Goal: Communication & Community: Answer question/provide support

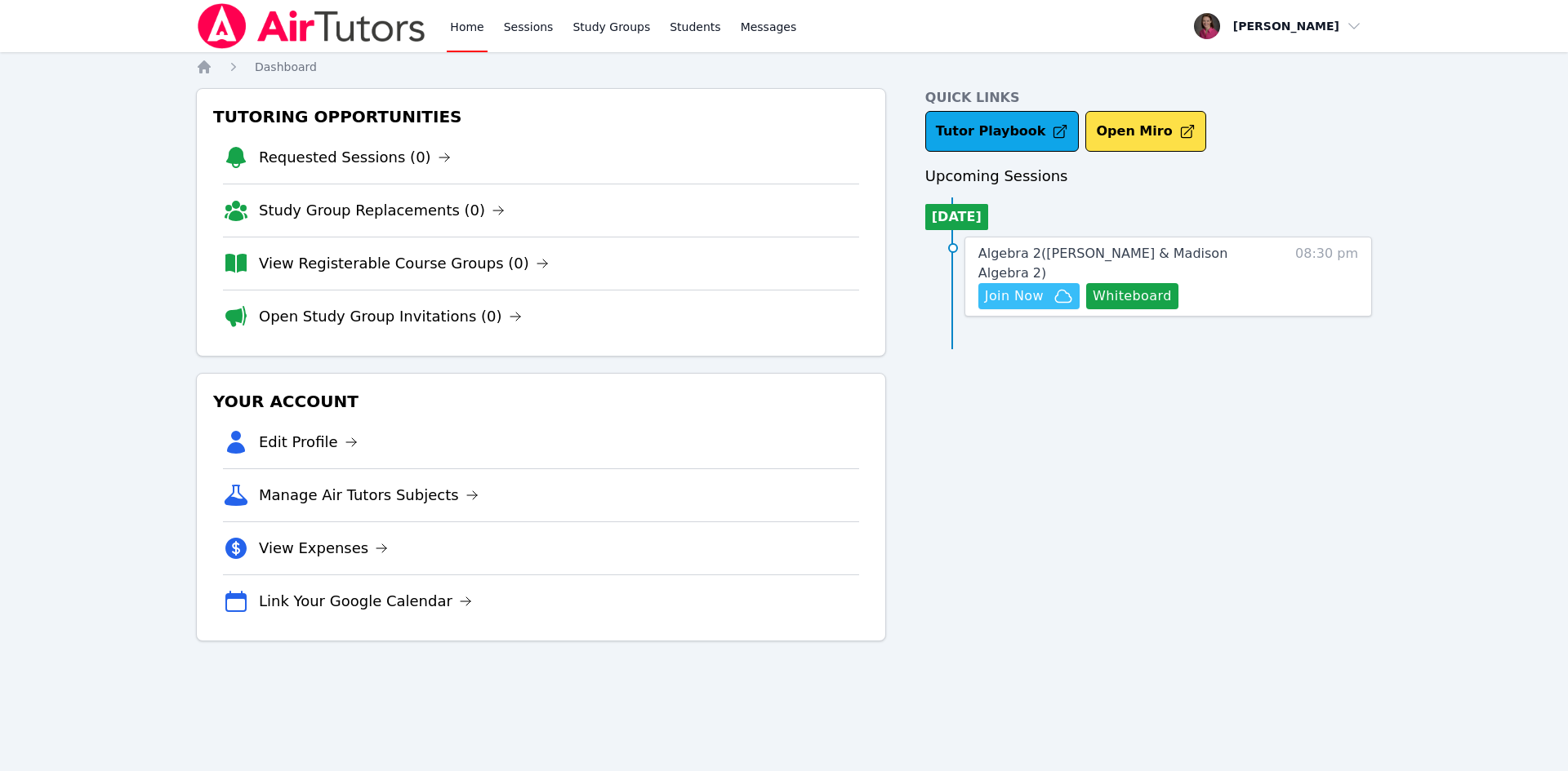
click at [1024, 287] on span "Join Now" at bounding box center [1014, 296] width 59 height 20
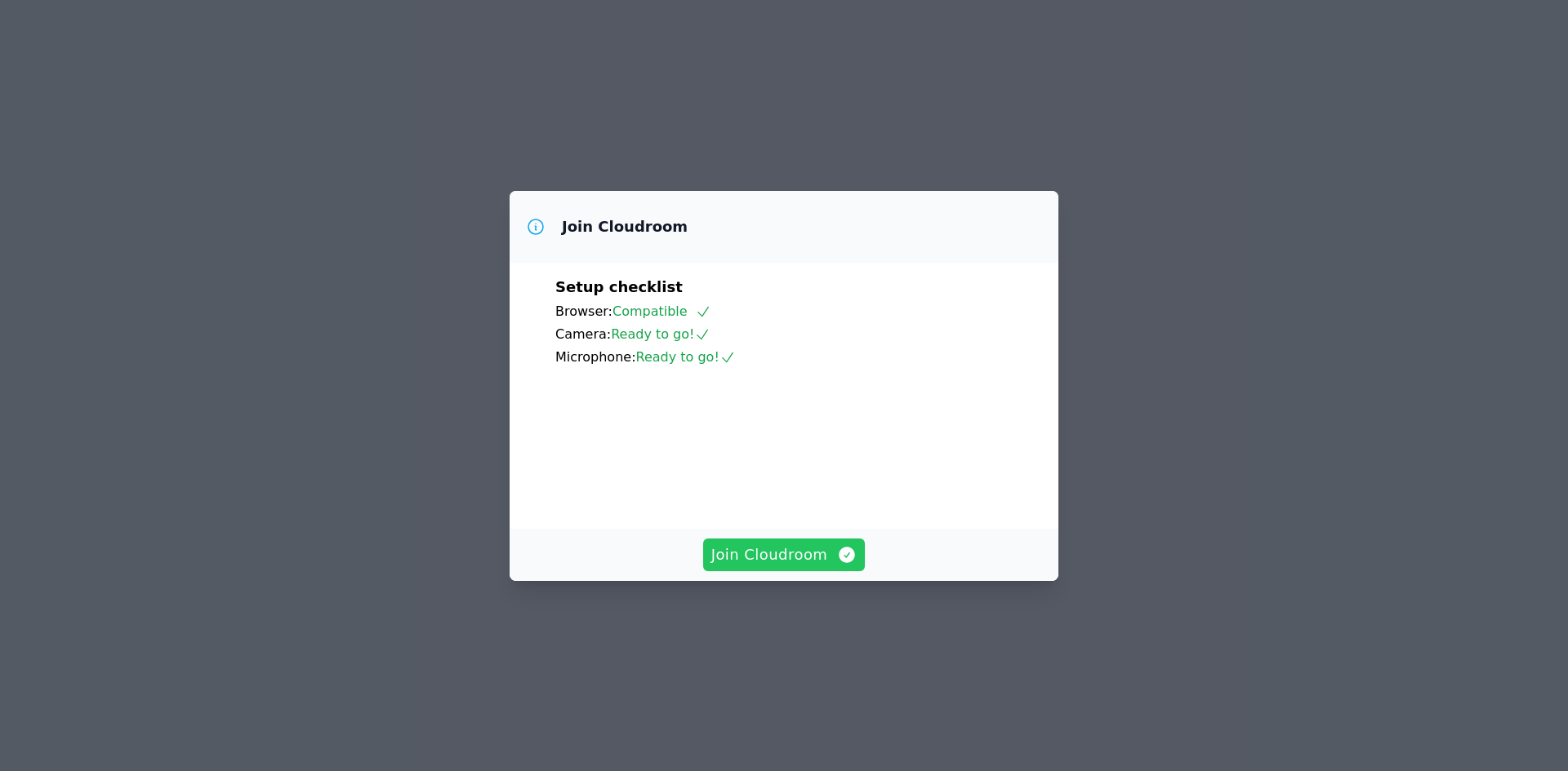
click at [741, 567] on span "Join Cloudroom" at bounding box center [784, 555] width 146 height 23
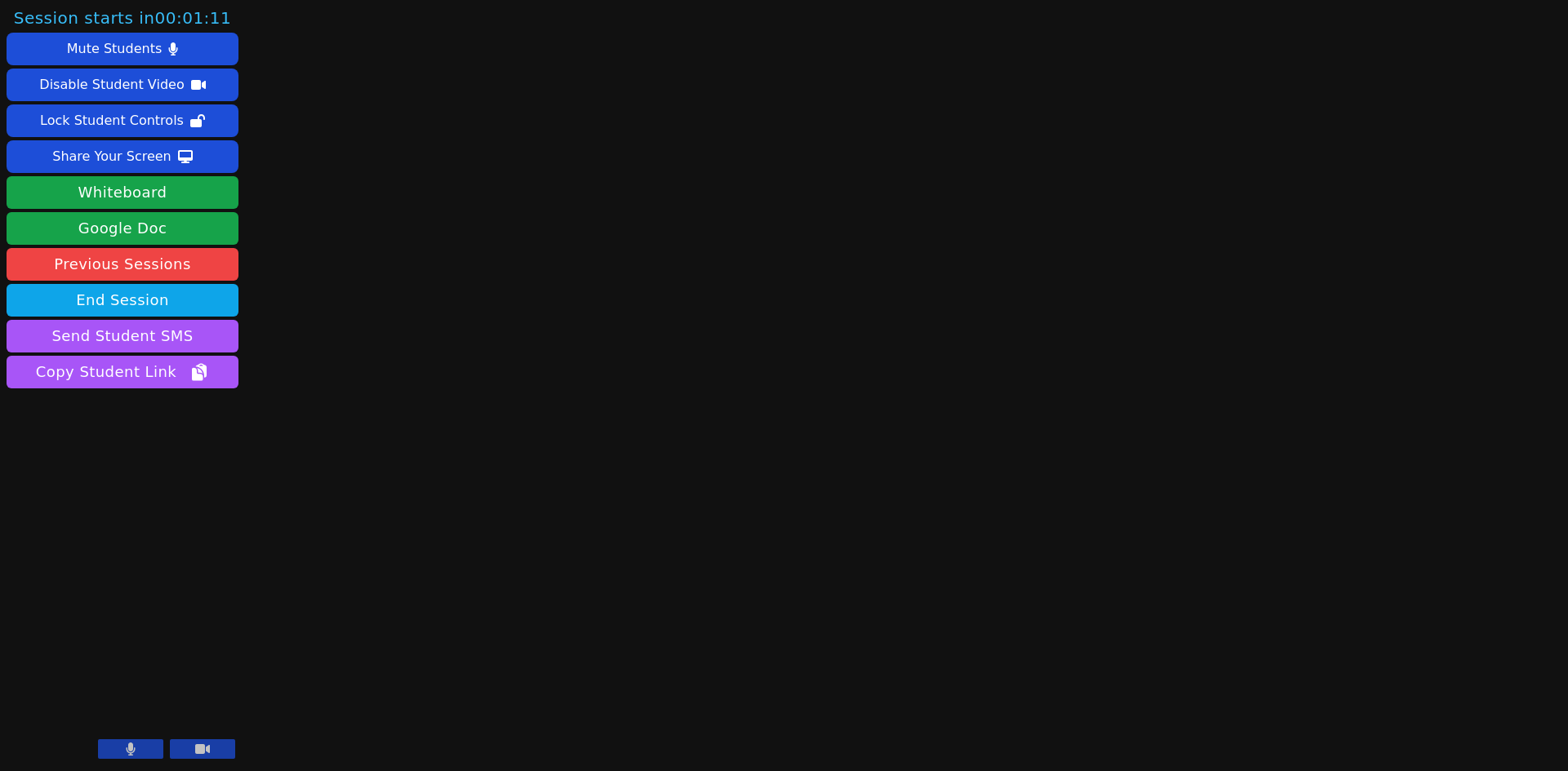
click at [213, 743] on button at bounding box center [202, 749] width 65 height 20
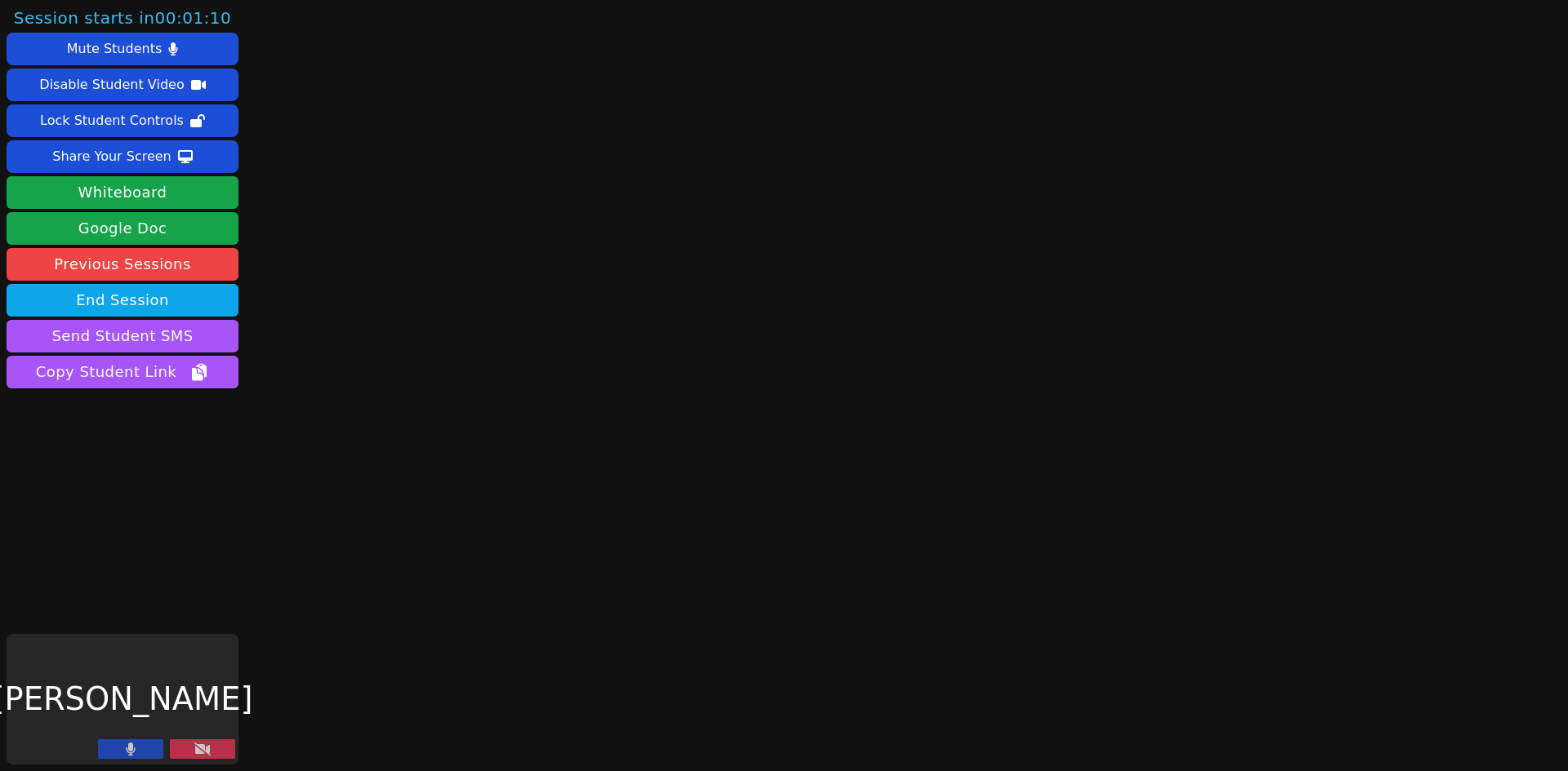
click at [213, 743] on button at bounding box center [202, 749] width 65 height 20
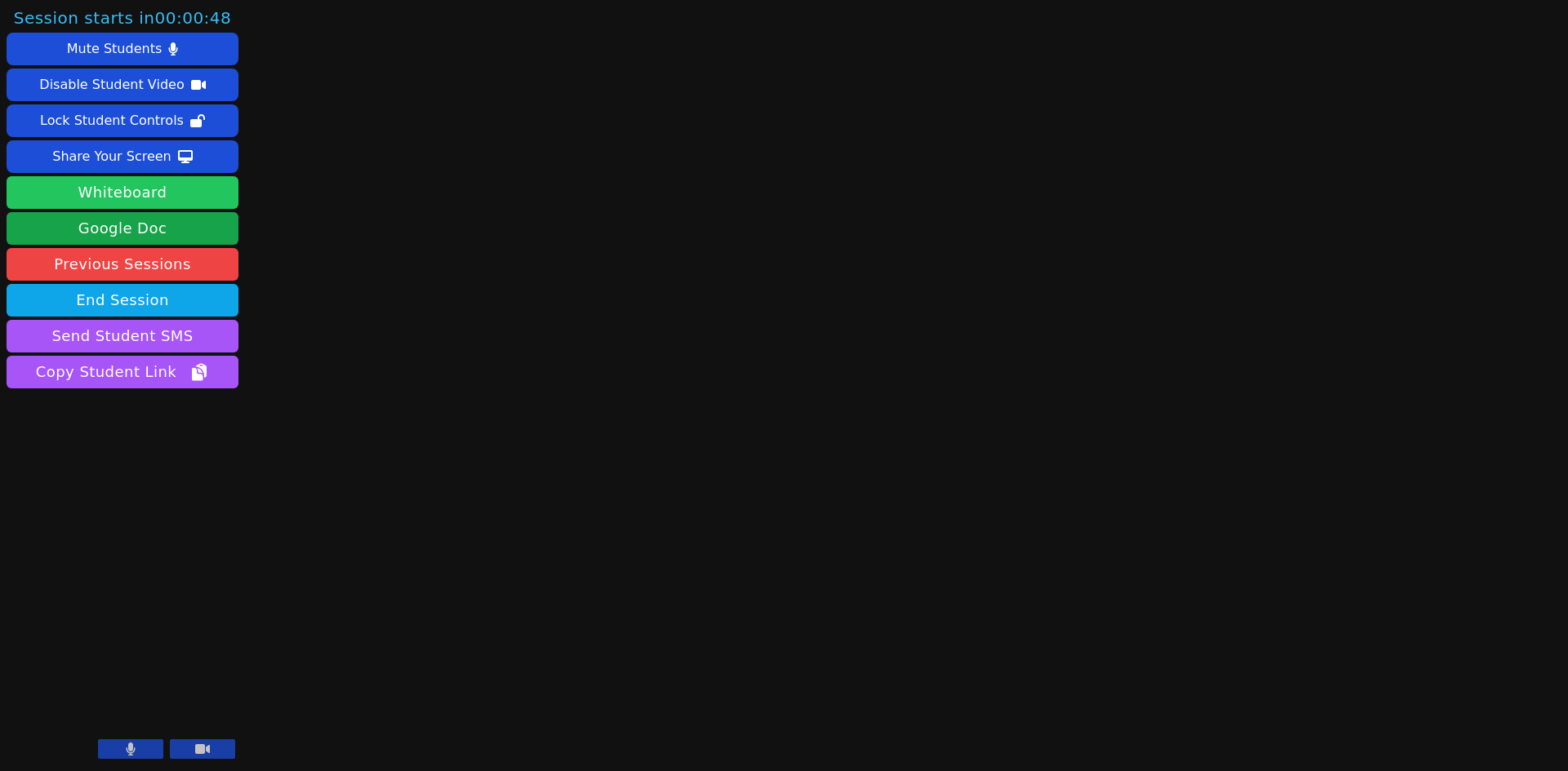
click at [187, 196] on button "Whiteboard" at bounding box center [123, 193] width 232 height 33
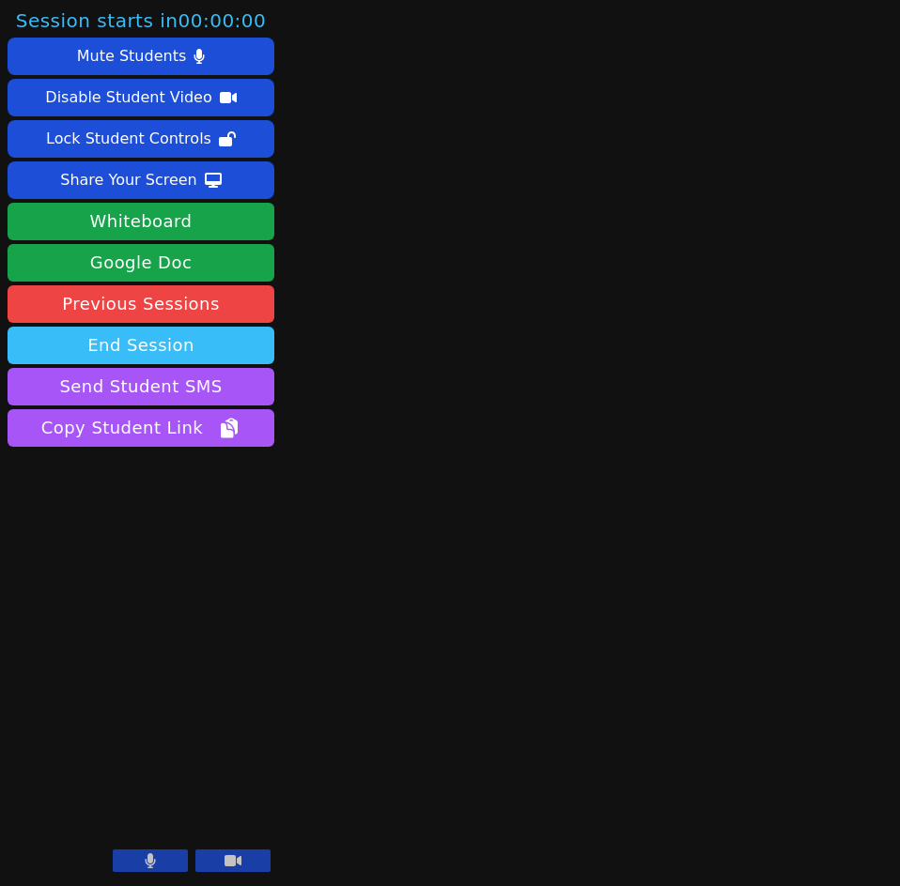
click at [206, 350] on button "End Session" at bounding box center [141, 346] width 267 height 38
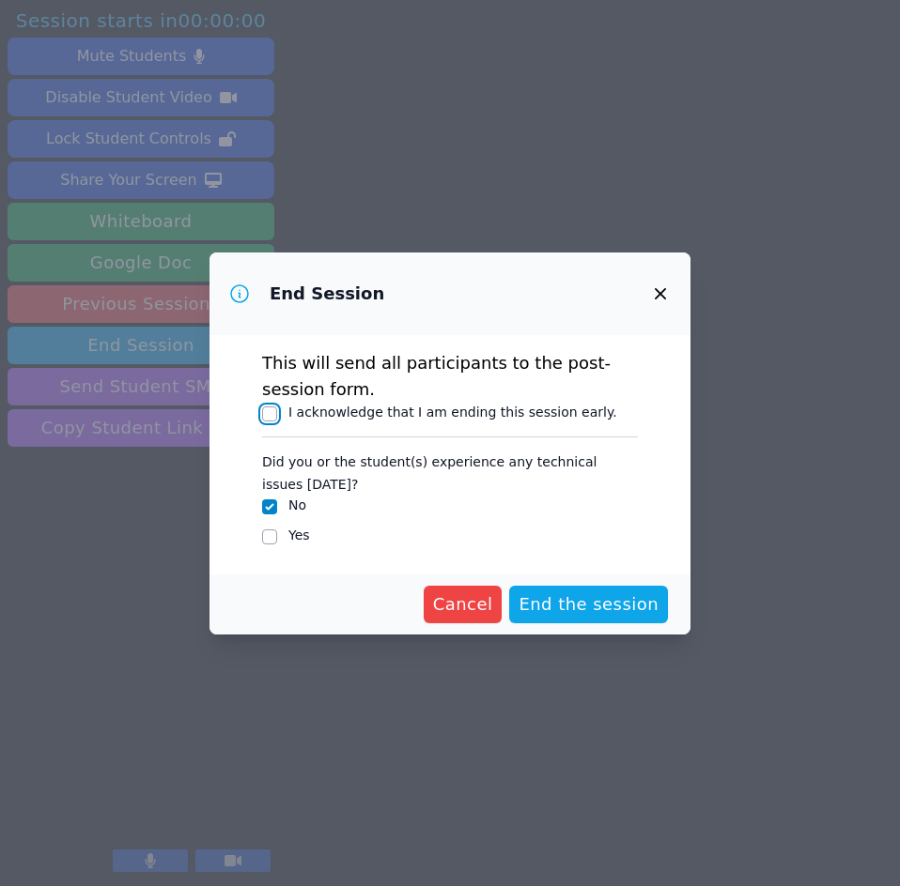
click at [271, 407] on input "I acknowledge that I am ending this session early." at bounding box center [269, 414] width 15 height 15
checkbox input "true"
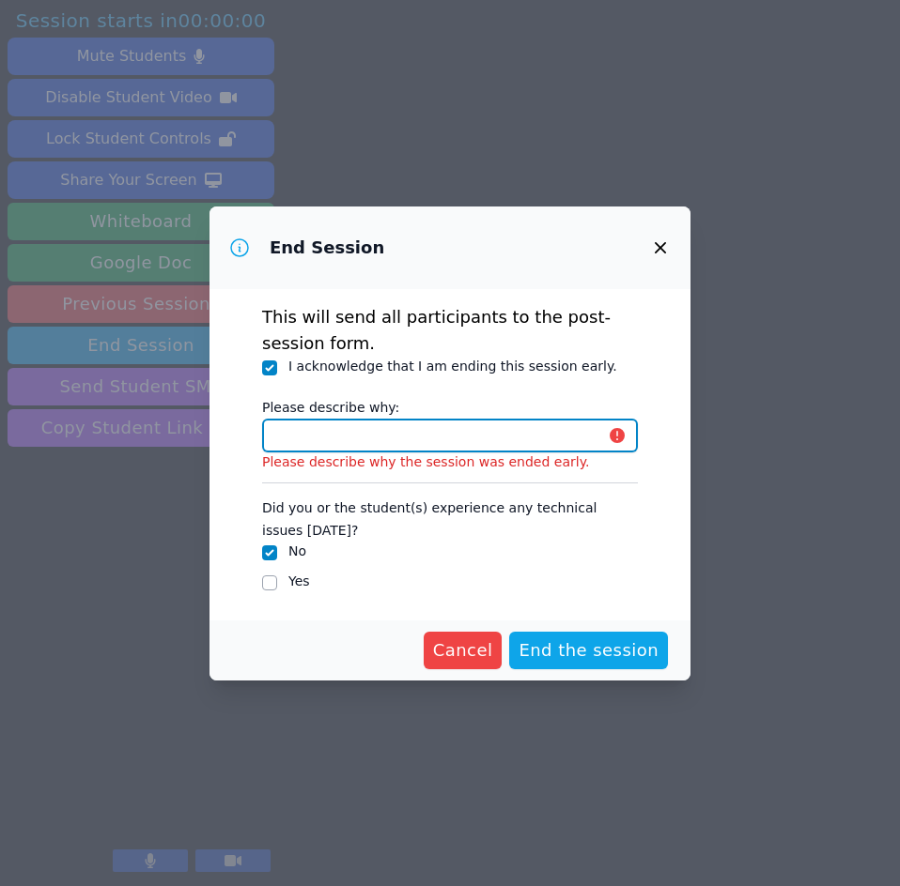
click at [313, 432] on input "Please describe why:" at bounding box center [450, 436] width 376 height 34
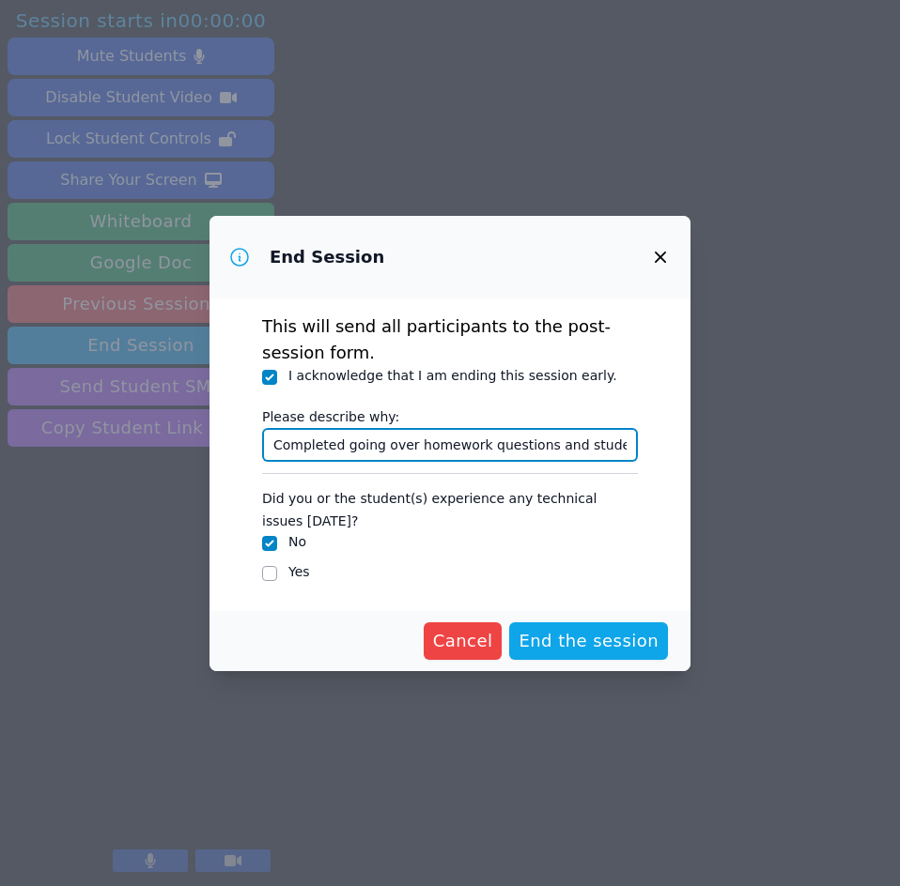
click at [563, 442] on input "Completed going over homework questions and student is feeling well." at bounding box center [450, 445] width 376 height 34
type input "Completed going over homework questions"
